Goal: Find contact information: Find contact information

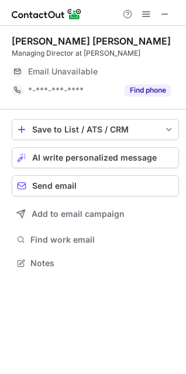
scroll to position [255, 186]
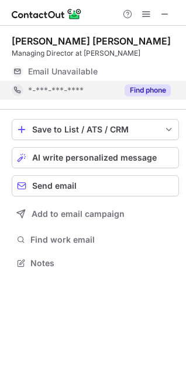
click at [136, 89] on button "Find phone" at bounding box center [148, 90] width 46 height 12
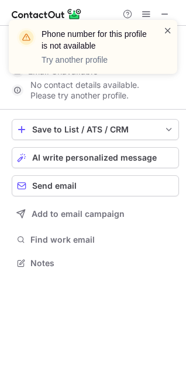
click at [166, 30] on span at bounding box center [167, 31] width 9 height 12
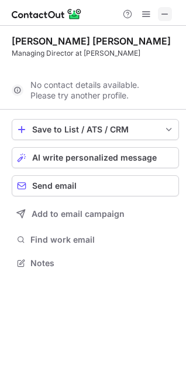
scroll to position [236, 186]
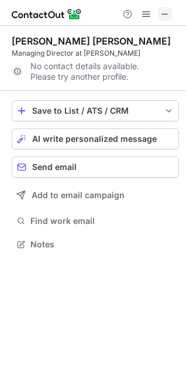
click at [163, 12] on span at bounding box center [164, 13] width 9 height 9
